Goal: Transaction & Acquisition: Subscribe to service/newsletter

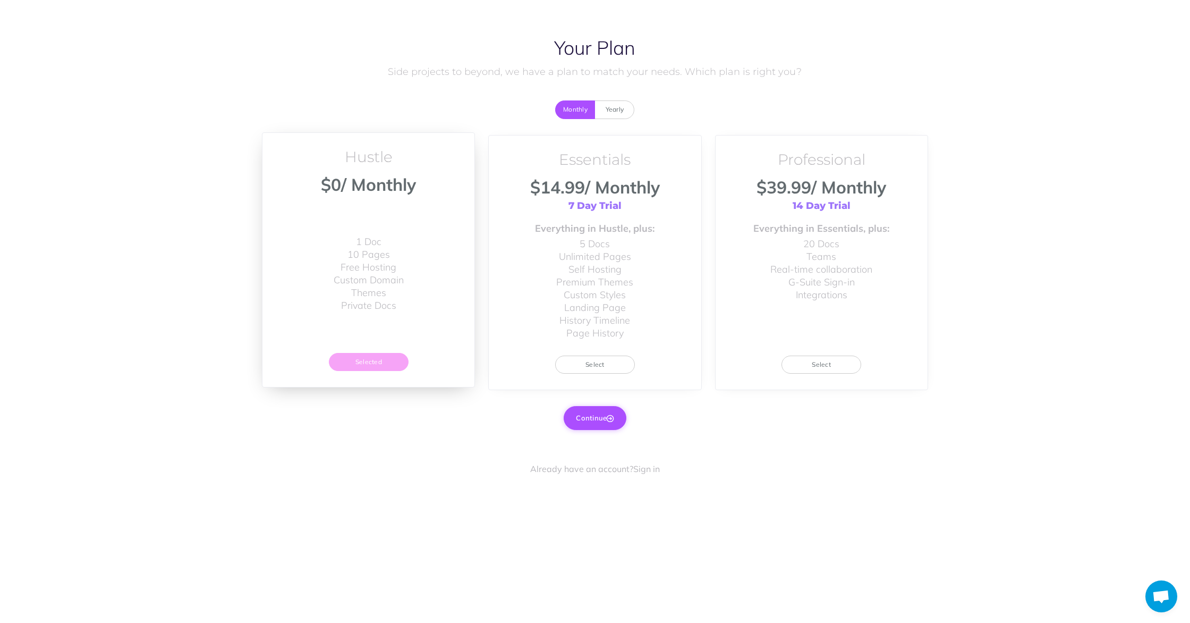
click at [591, 423] on button "Continue" at bounding box center [595, 417] width 62 height 23
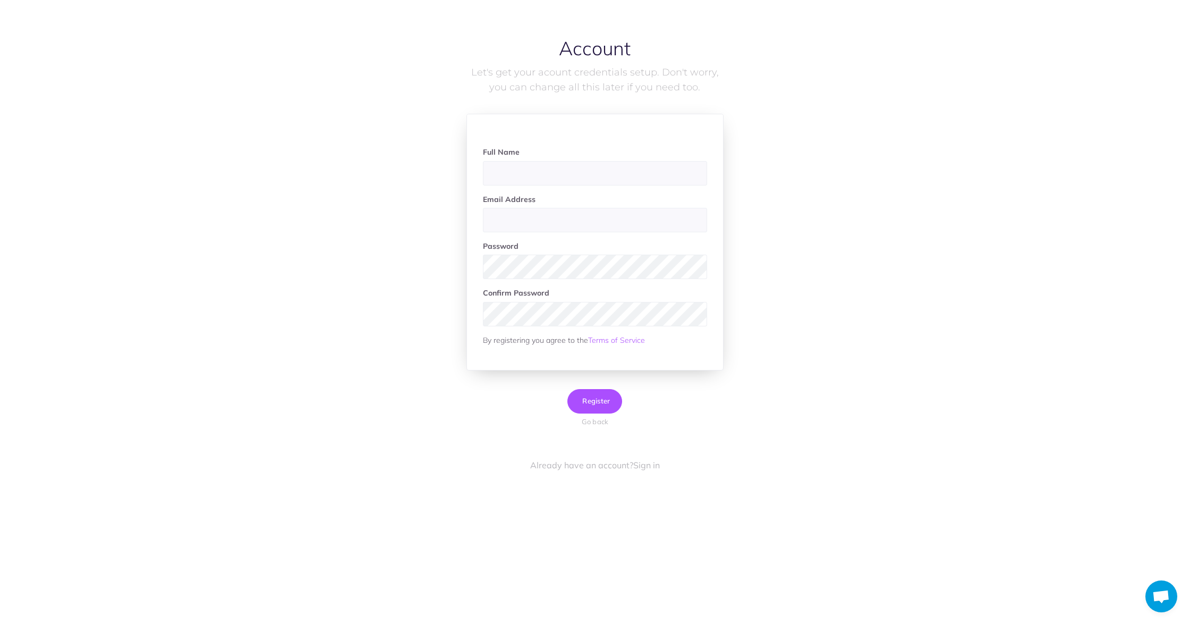
click at [551, 174] on input "text" at bounding box center [595, 173] width 224 height 24
type input "[PERSON_NAME]"
click at [553, 219] on input "email" at bounding box center [595, 220] width 224 height 24
click at [527, 217] on input "parteners@buscemagastronomia.com" at bounding box center [595, 220] width 224 height 24
type input "partners@buscemagastronomia.com"
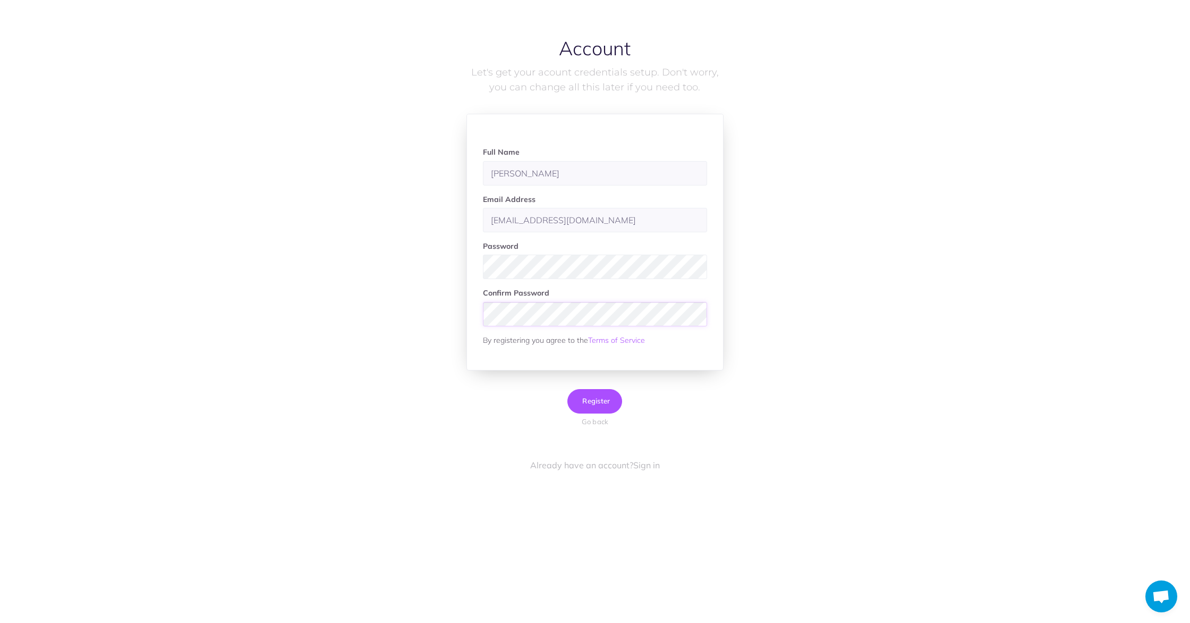
scroll to position [2, 0]
click at [601, 397] on span "Register" at bounding box center [595, 399] width 30 height 9
